Goal: Information Seeking & Learning: Learn about a topic

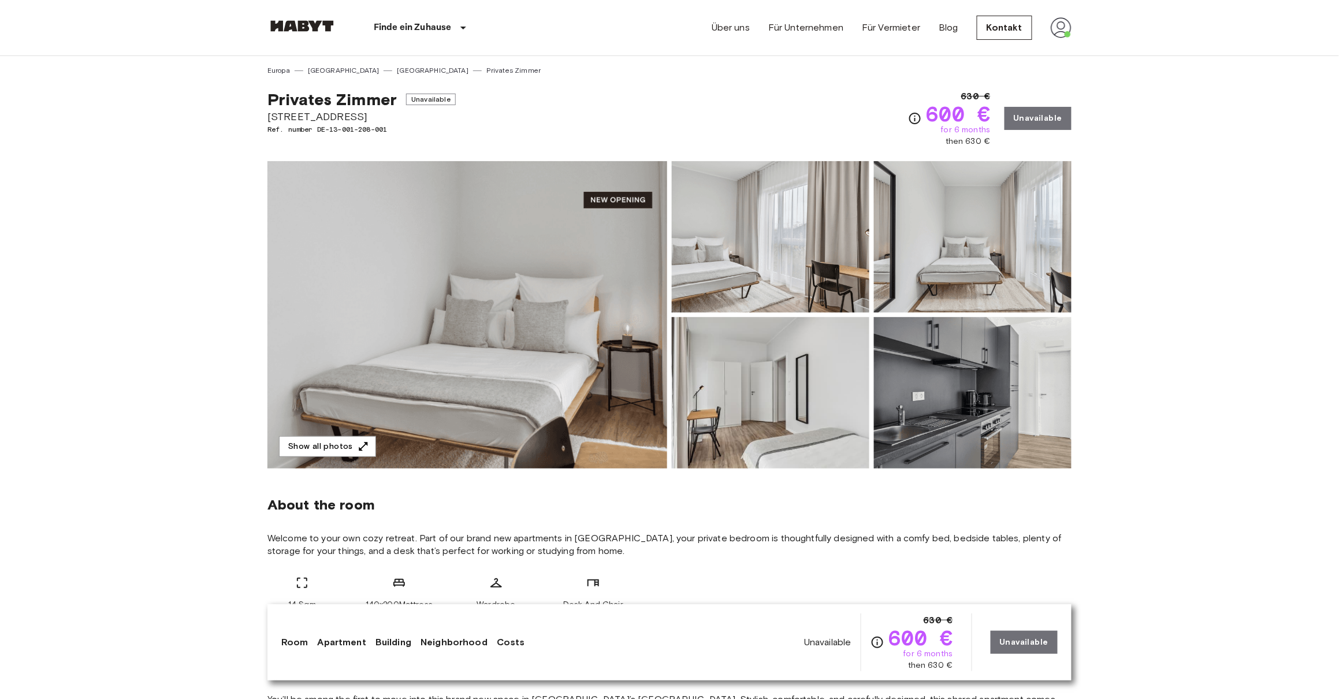
click at [1071, 193] on img at bounding box center [973, 236] width 198 height 151
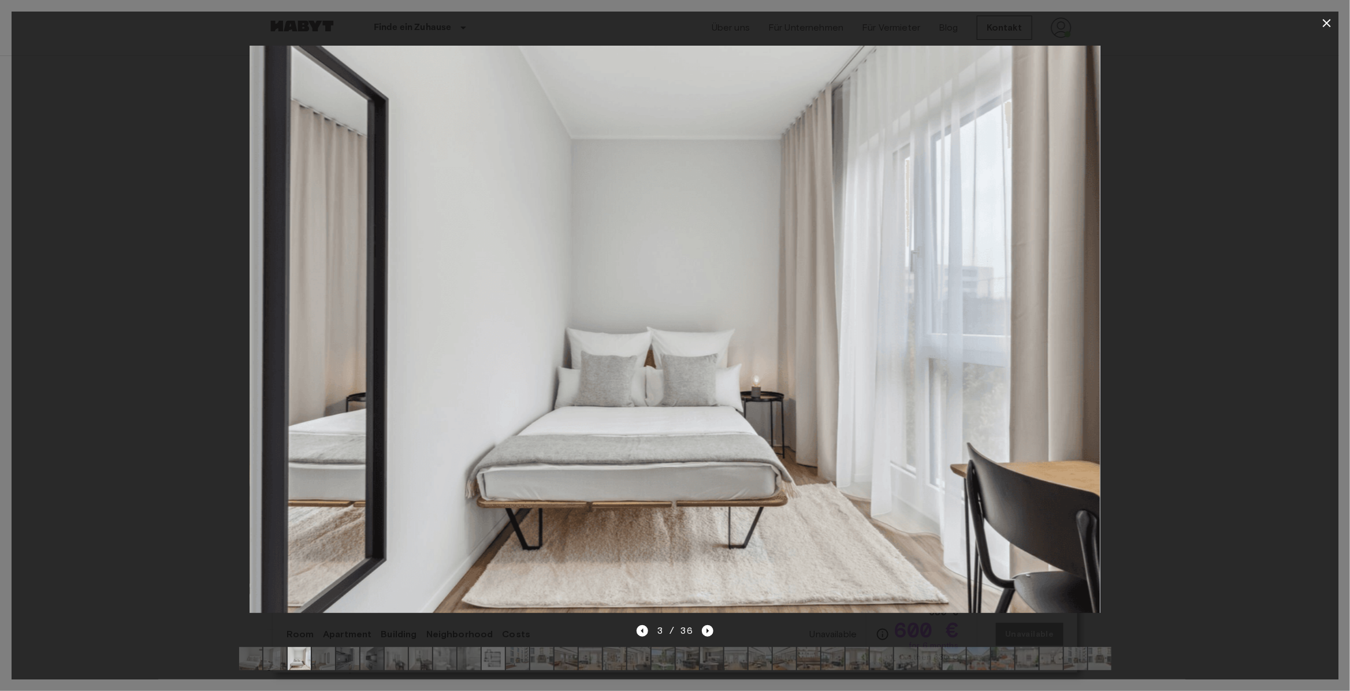
click at [1323, 24] on icon "button" at bounding box center [1327, 23] width 14 height 14
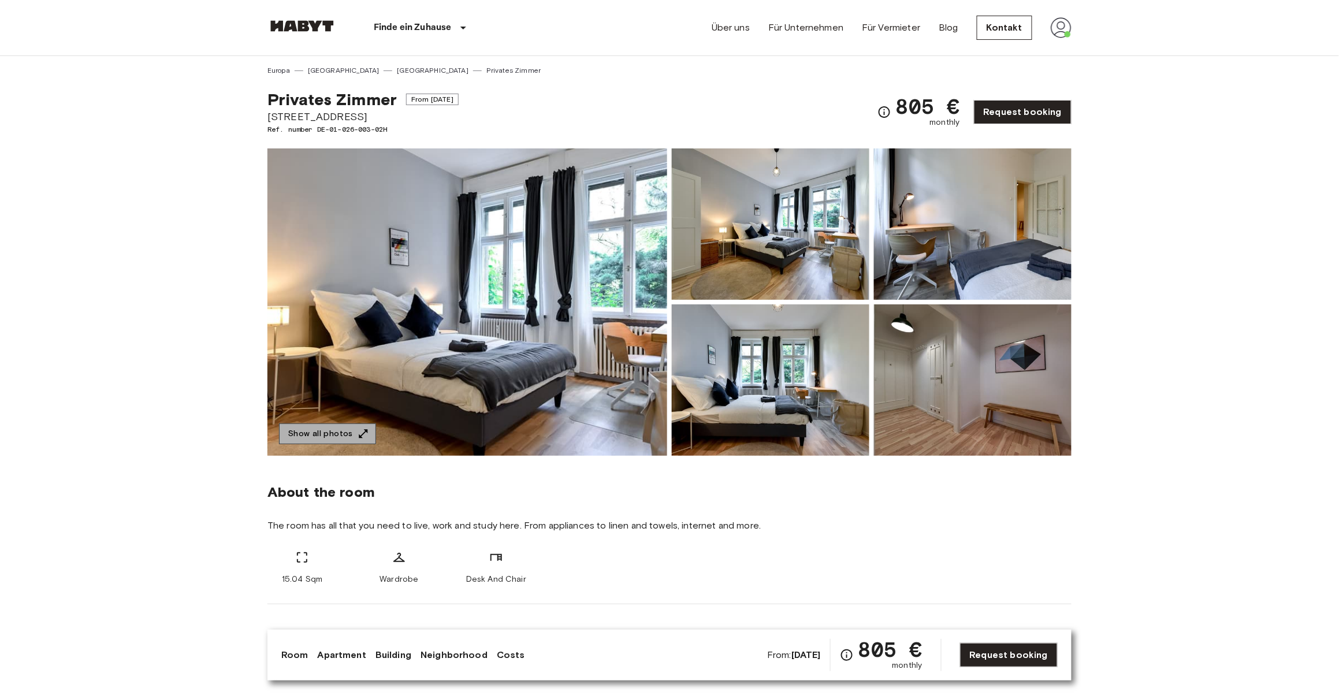
click at [339, 437] on button "Show all photos" at bounding box center [327, 433] width 97 height 21
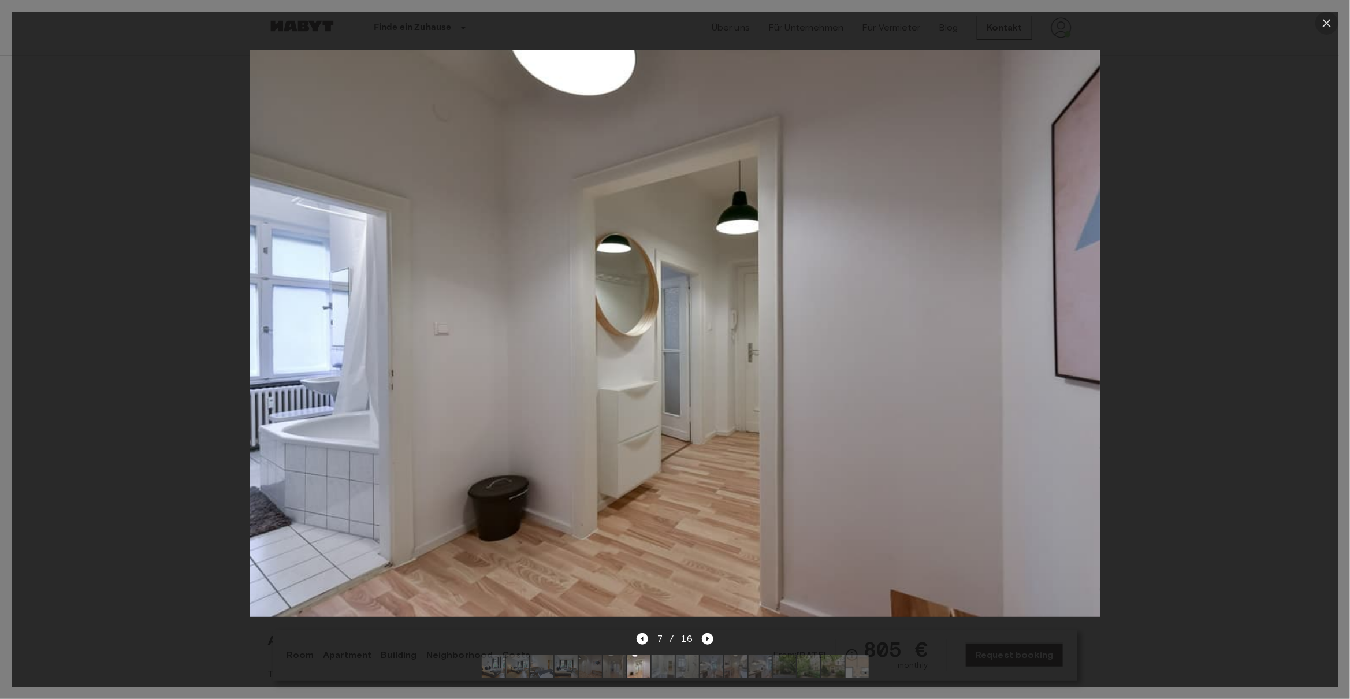
click at [1324, 20] on icon "button" at bounding box center [1327, 23] width 8 height 8
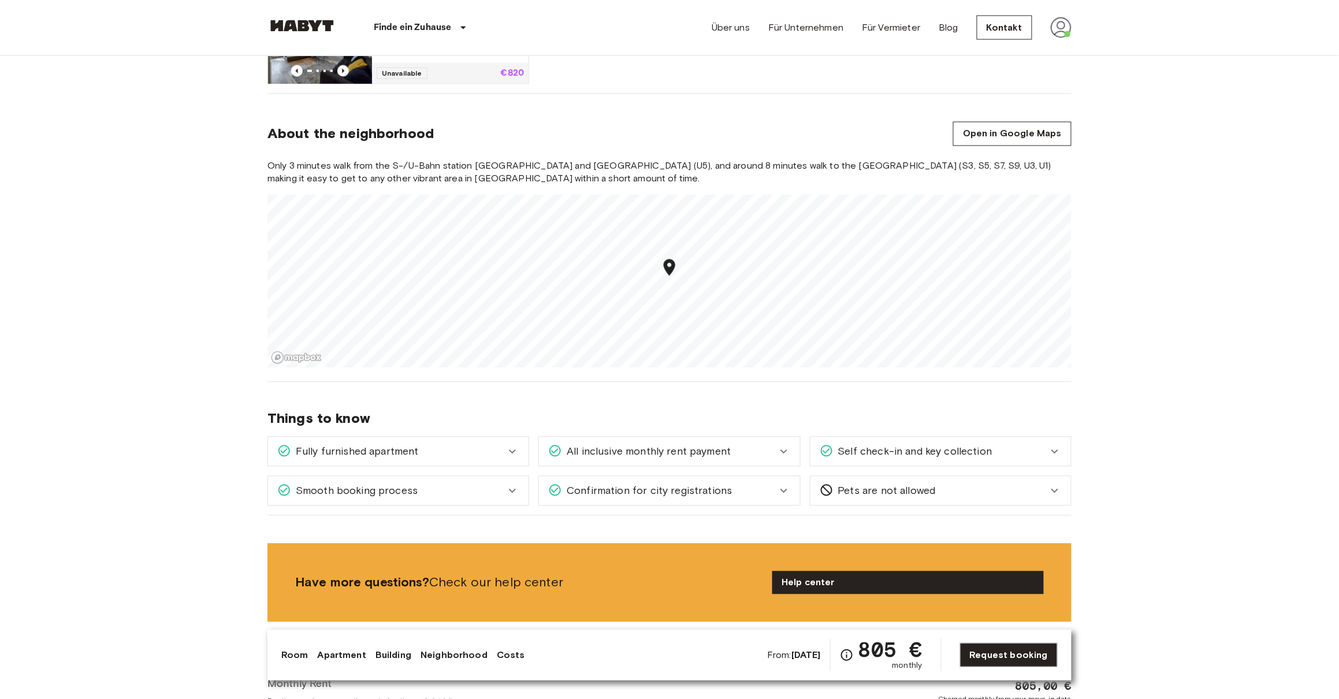
scroll to position [807, 0]
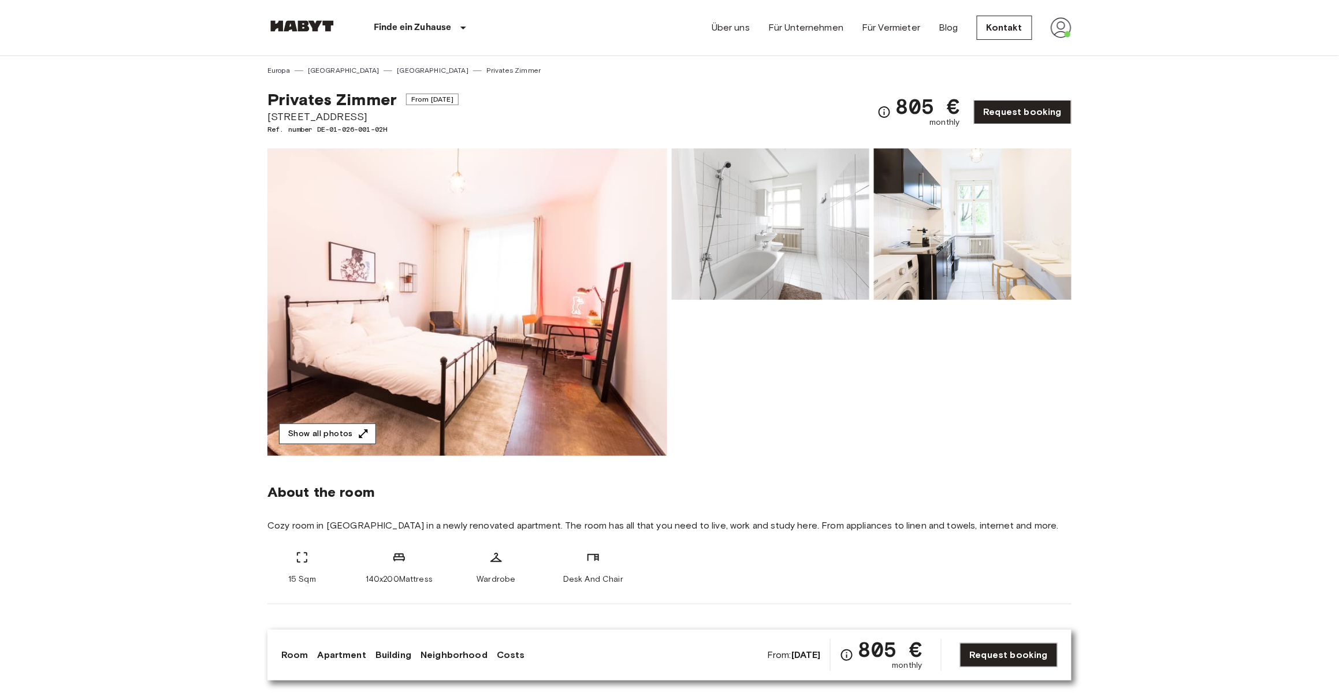
click at [294, 441] on button "Show all photos" at bounding box center [327, 433] width 97 height 21
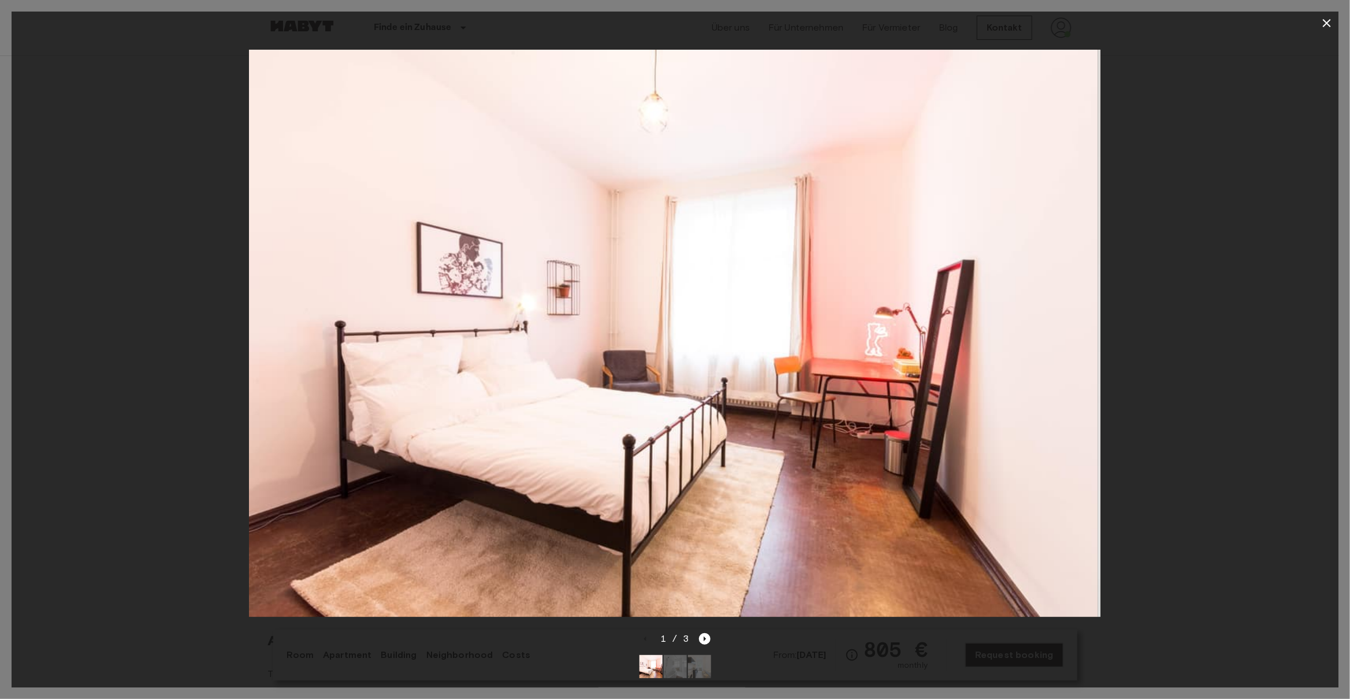
click at [169, 449] on div at bounding box center [675, 333] width 1327 height 597
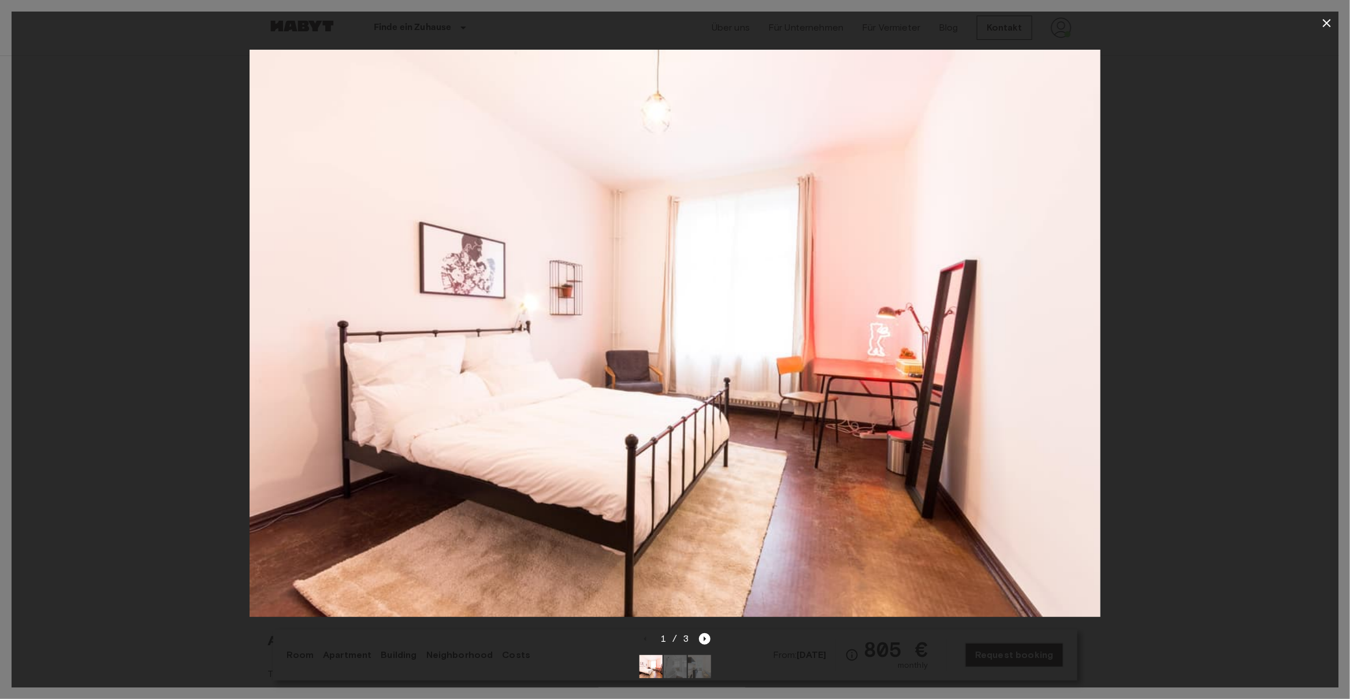
click at [1320, 19] on icon "button" at bounding box center [1327, 23] width 14 height 14
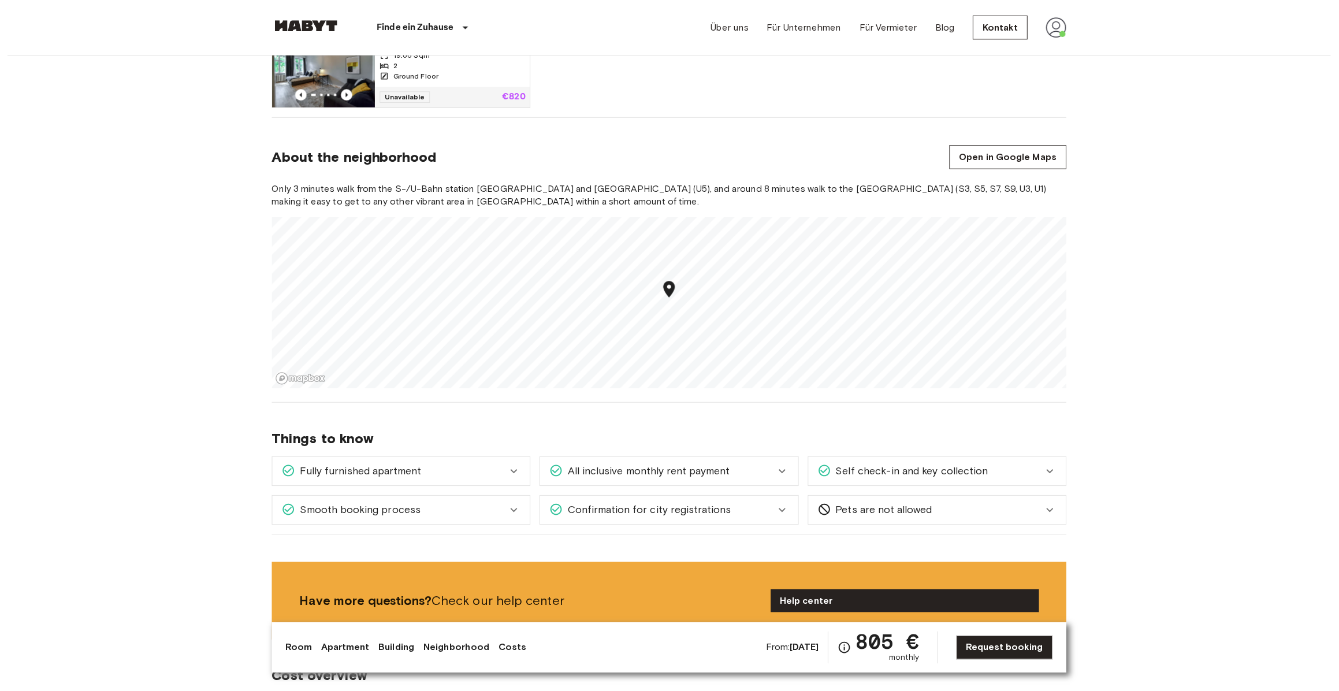
scroll to position [767, 0]
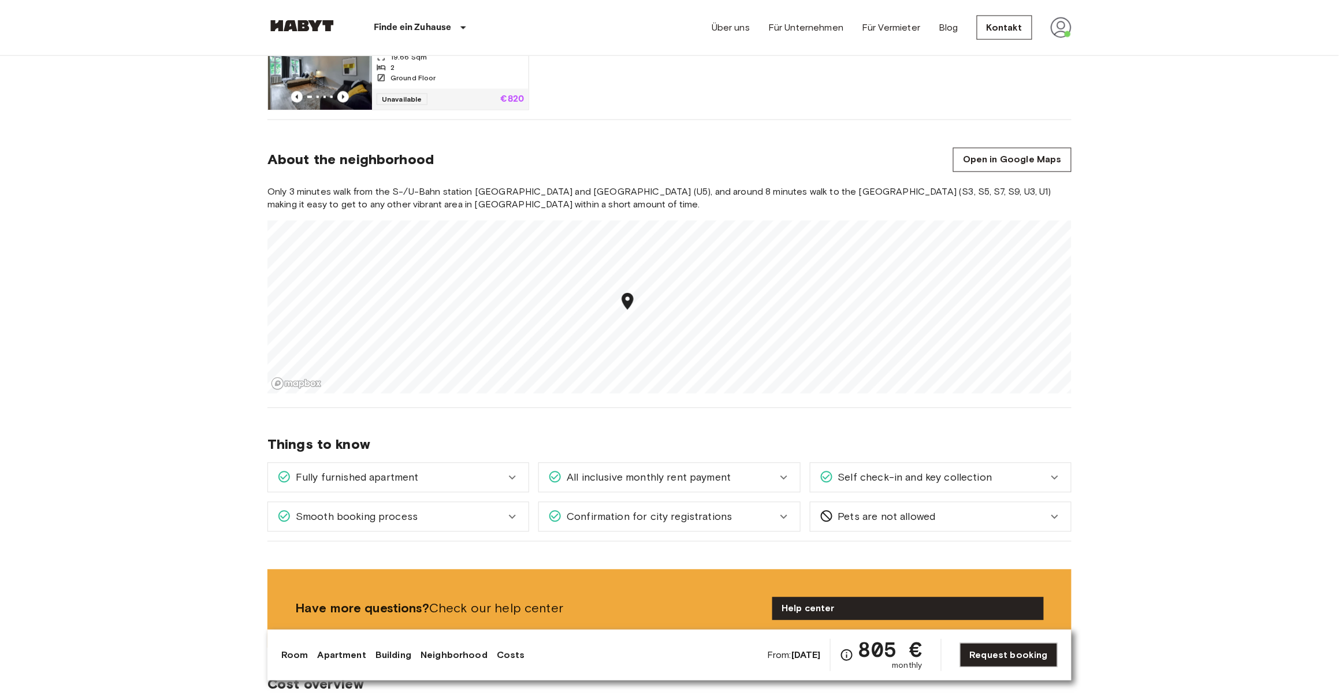
drag, startPoint x: 594, startPoint y: 308, endPoint x: 631, endPoint y: 303, distance: 36.8
click at [631, 303] on div "Map marker" at bounding box center [627, 304] width 20 height 24
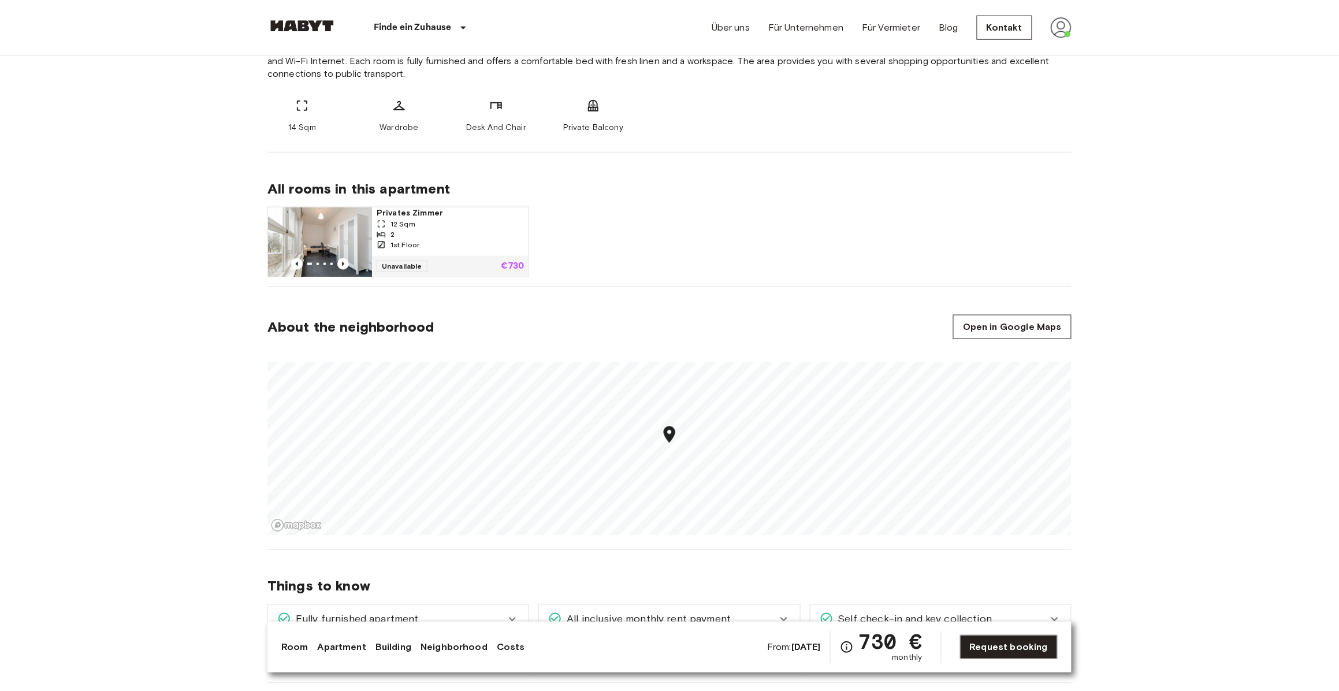
scroll to position [773, 0]
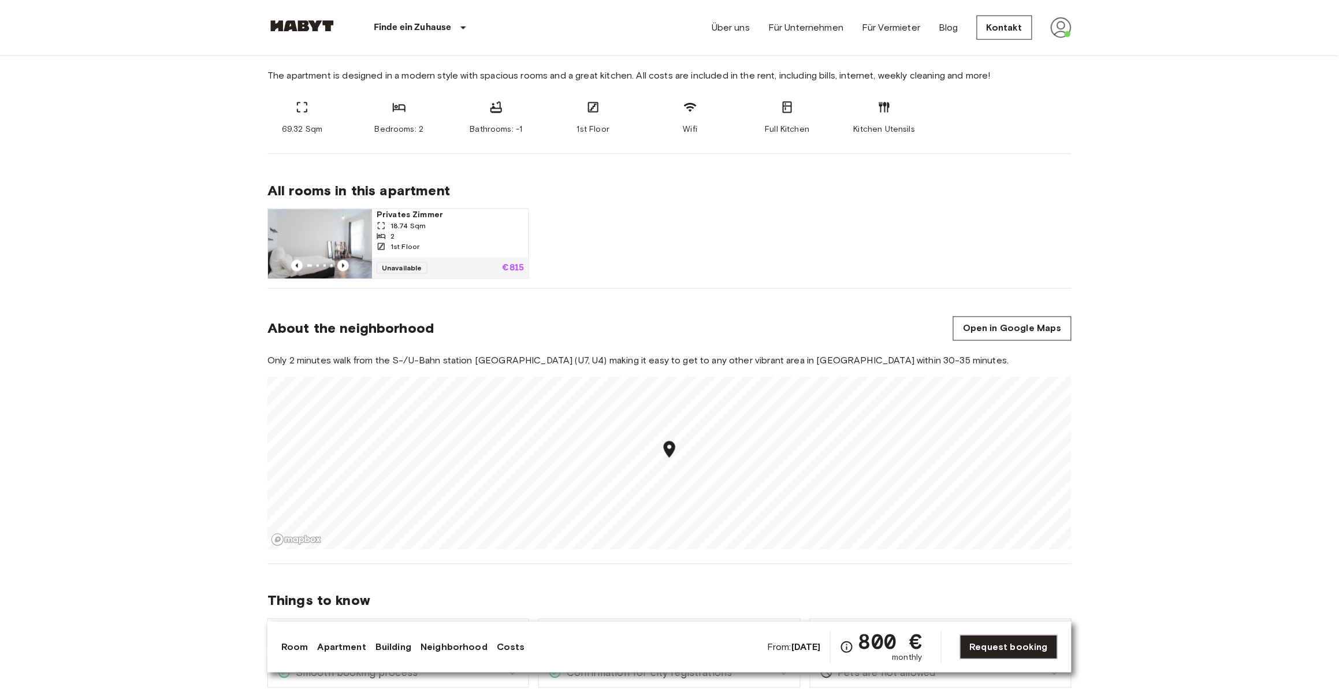
scroll to position [615, 0]
